Goal: Entertainment & Leisure: Consume media (video, audio)

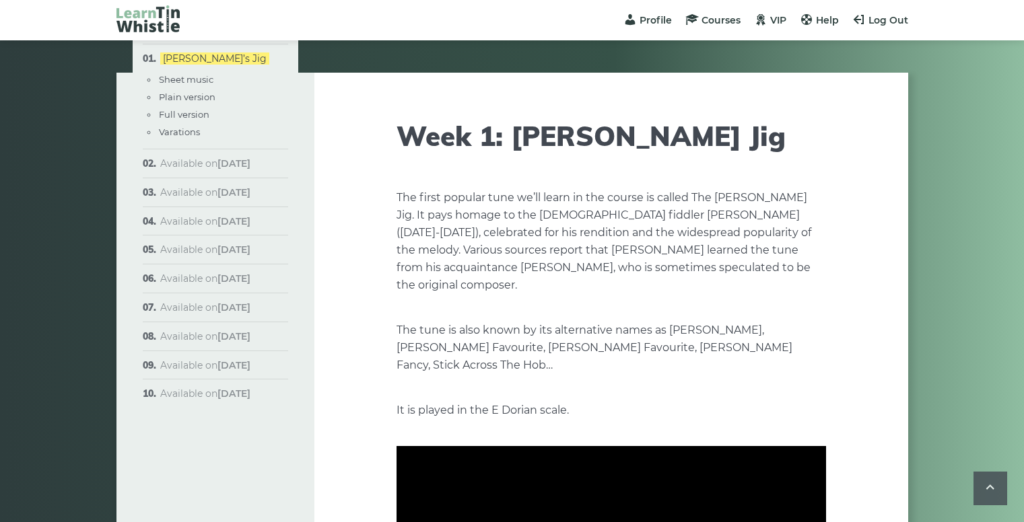
scroll to position [1963, 0]
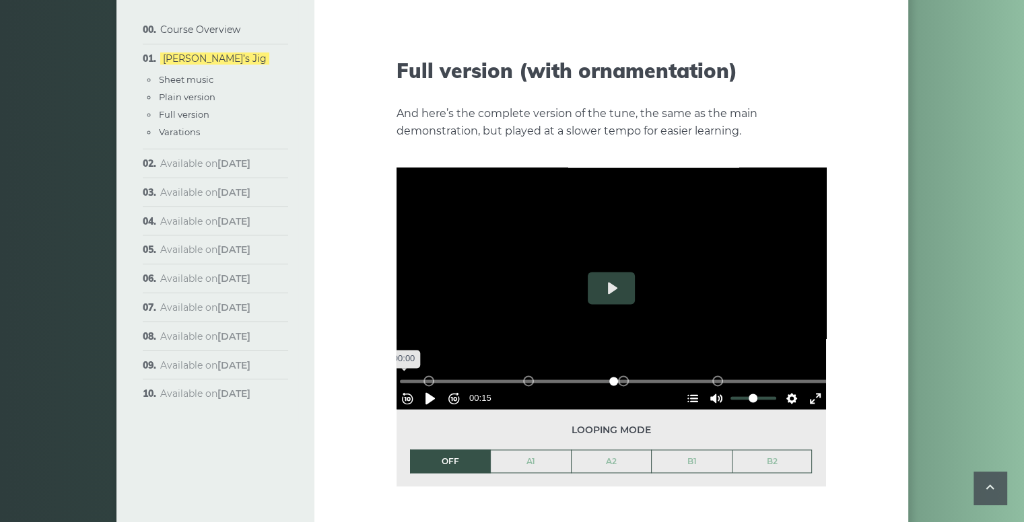
click at [407, 375] on input "Seek" at bounding box center [614, 381] width 428 height 13
click at [433, 388] on button "Pause Play" at bounding box center [430, 399] width 22 height 22
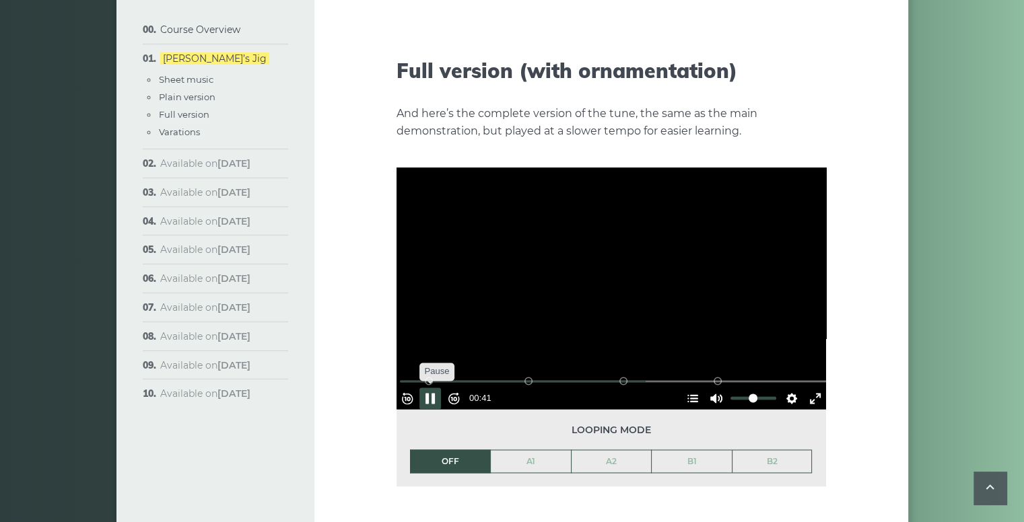
click at [441, 388] on button "Pause Play" at bounding box center [430, 399] width 22 height 22
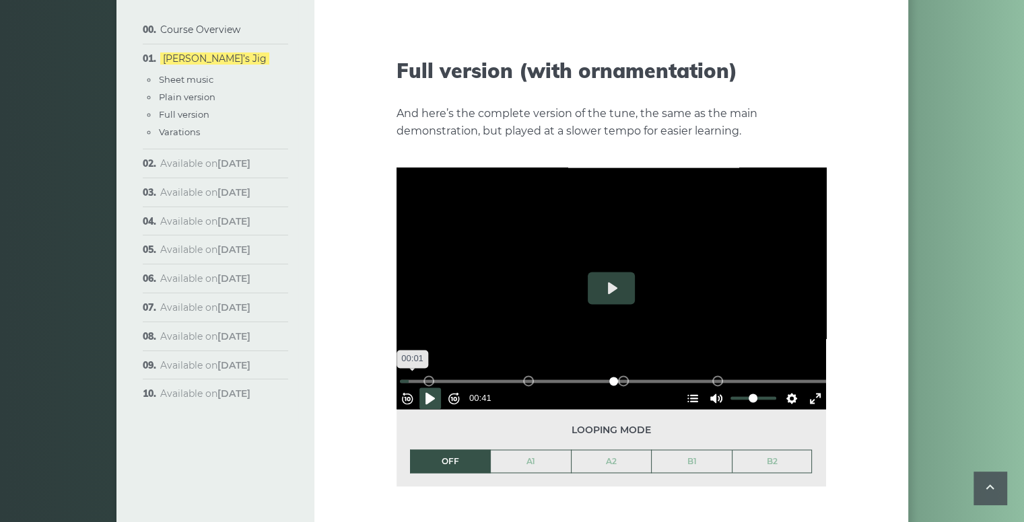
click at [419, 375] on input "Seek" at bounding box center [614, 381] width 428 height 13
click at [441, 388] on button "Pause Play" at bounding box center [430, 399] width 22 height 22
click at [530, 376] on div "A2 (Bars 9-16)" at bounding box center [528, 381] width 11 height 11
click at [531, 376] on div "A2 (Bars 9-16)" at bounding box center [528, 381] width 11 height 11
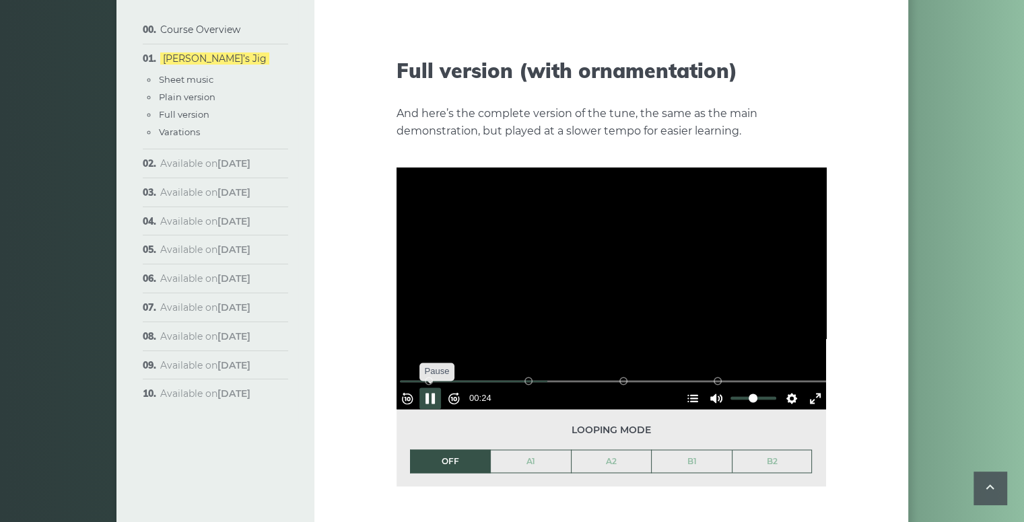
click at [435, 388] on button "Pause Play" at bounding box center [430, 399] width 22 height 22
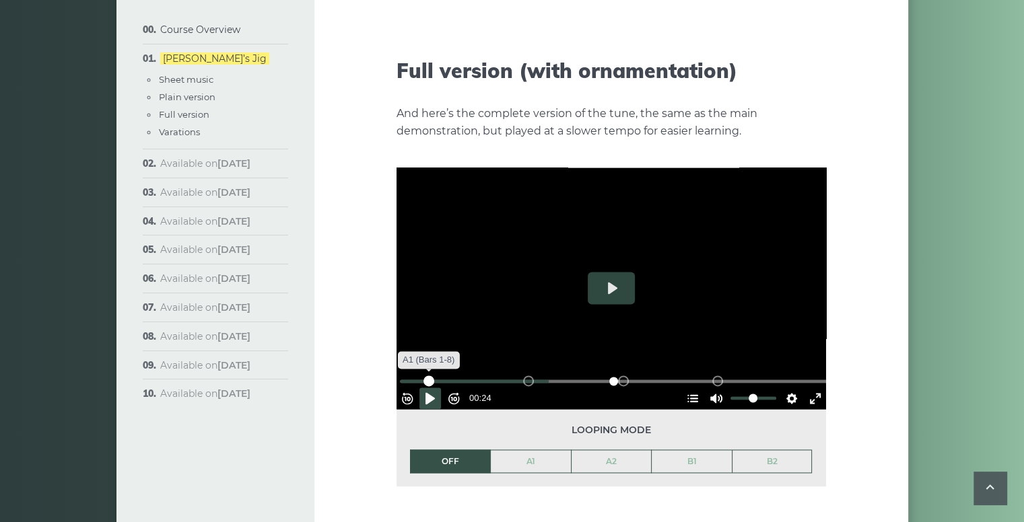
click at [432, 376] on div "A1 (Bars 1-8)" at bounding box center [428, 381] width 11 height 11
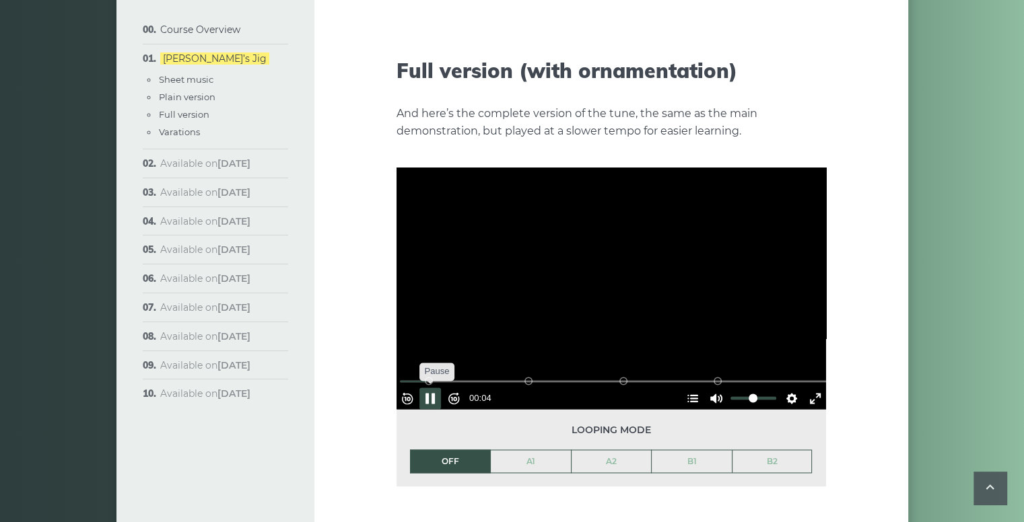
click at [436, 388] on button "Pause Play" at bounding box center [430, 399] width 22 height 22
click at [599, 272] on button "Play" at bounding box center [611, 288] width 47 height 32
click at [782, 388] on button "Settings" at bounding box center [792, 399] width 22 height 22
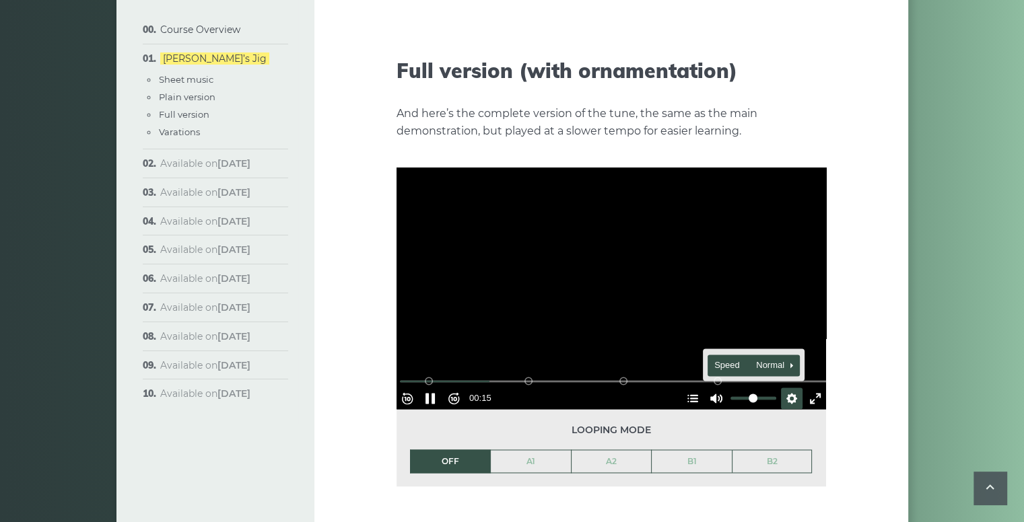
click at [766, 358] on span "Speed Normal" at bounding box center [747, 365] width 67 height 15
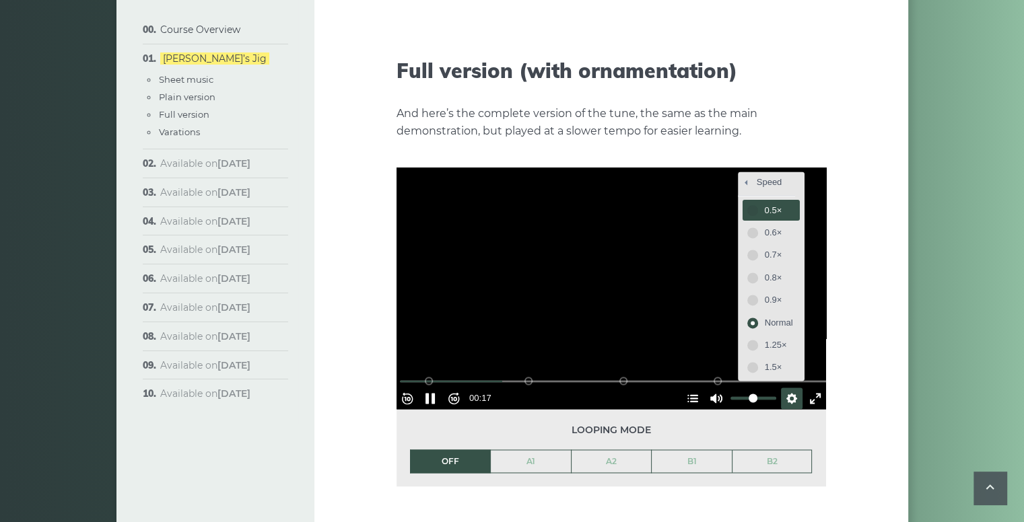
click at [765, 203] on span "0.5×" at bounding box center [779, 210] width 28 height 15
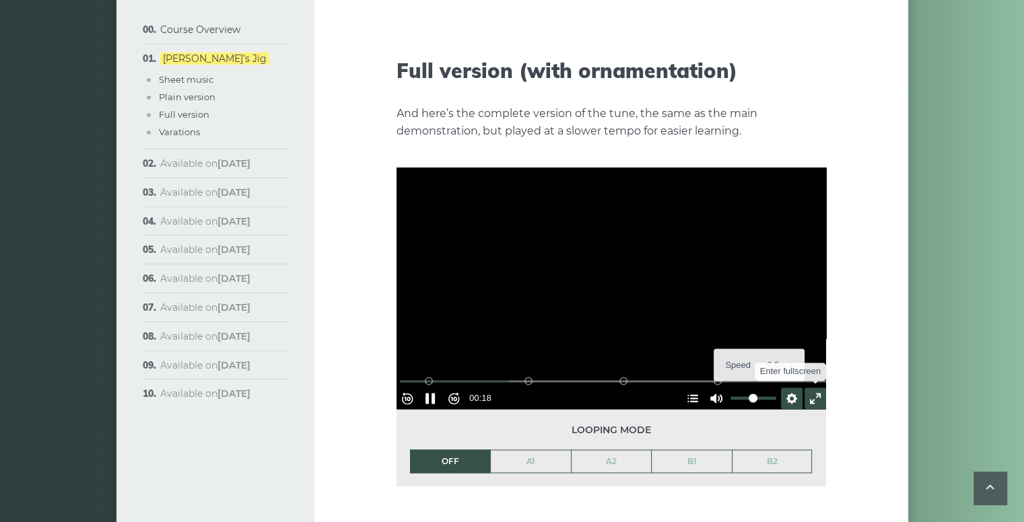
click at [807, 388] on button "Exit fullscreen Enter fullscreen" at bounding box center [815, 399] width 22 height 22
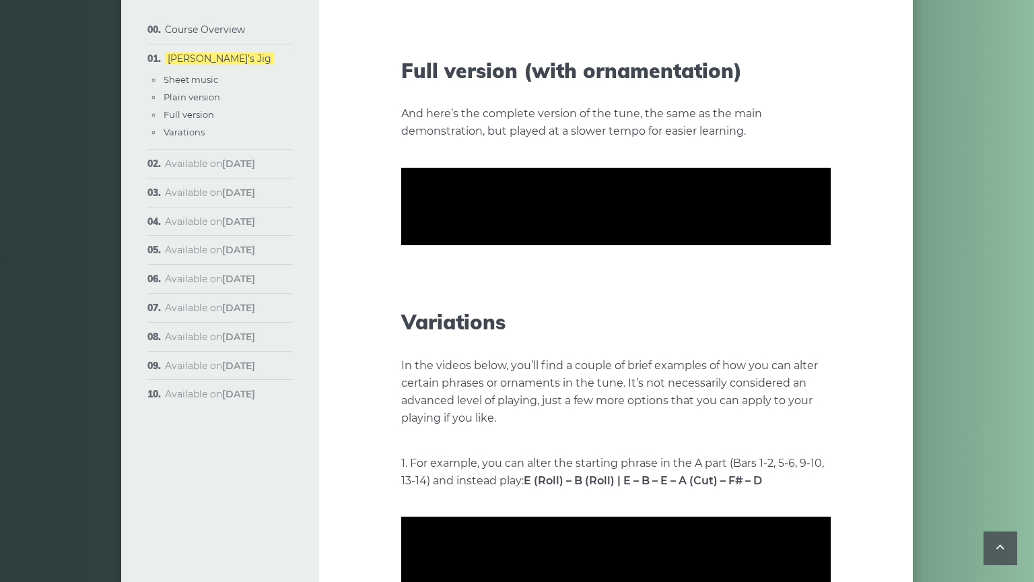
click at [428, 305] on div "A1 (Bars 1-8)" at bounding box center [433, 299] width 11 height 11
click at [401, 327] on div at bounding box center [615, 206] width 429 height 242
type input "*****"
